Goal: Task Accomplishment & Management: Manage account settings

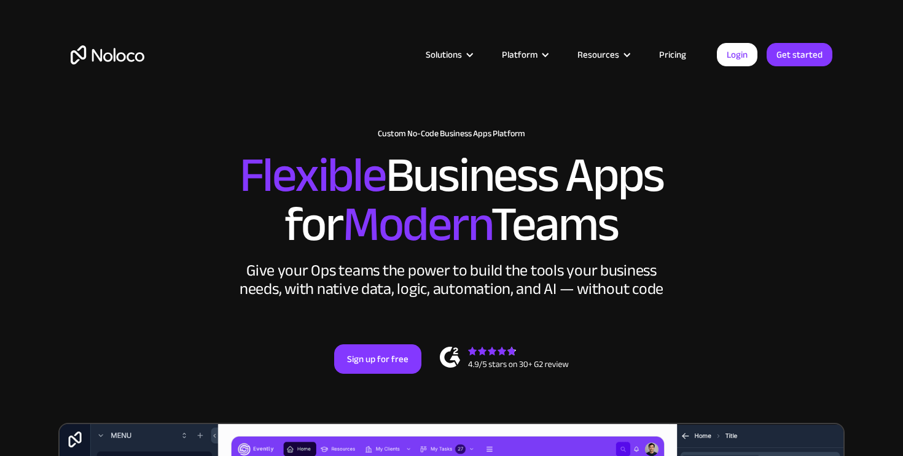
click at [761, 58] on div "Login Get started" at bounding box center [774, 54] width 115 height 23
click at [738, 58] on link "Login" at bounding box center [737, 54] width 41 height 23
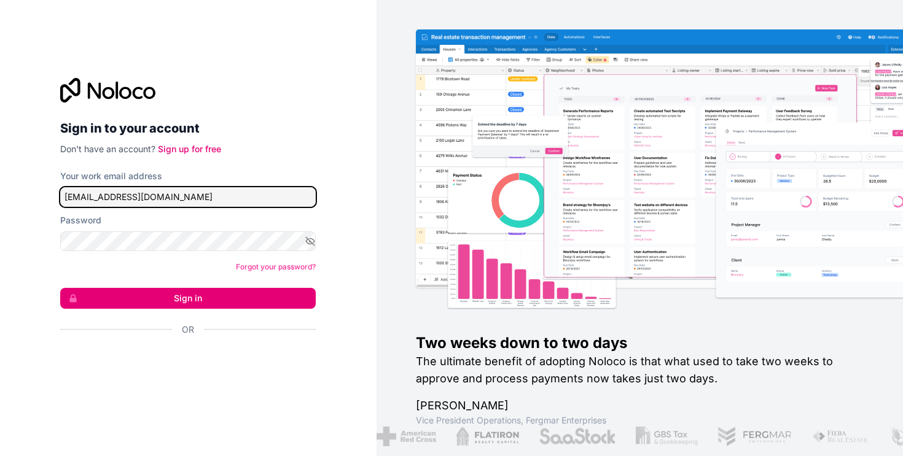
click at [129, 202] on input "[EMAIL_ADDRESS][DOMAIN_NAME]" at bounding box center [188, 197] width 256 height 20
type input "[EMAIL_ADDRESS][DOMAIN_NAME]"
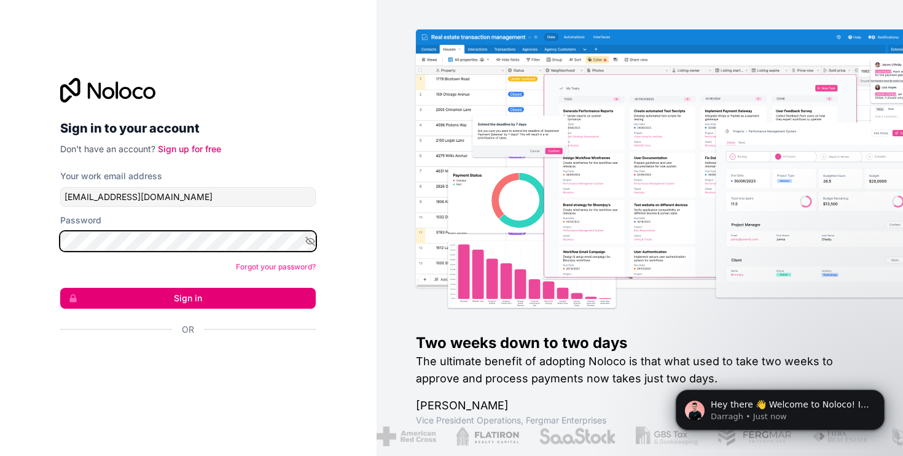
click at [60, 288] on button "Sign in" at bounding box center [188, 298] width 256 height 21
